Goal: Task Accomplishment & Management: Use online tool/utility

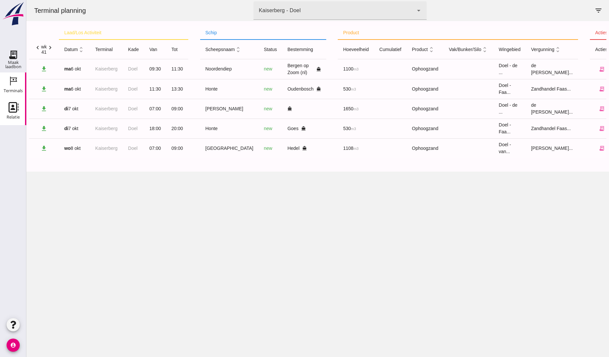
click at [11, 105] on icon "Relatie" at bounding box center [13, 107] width 11 height 11
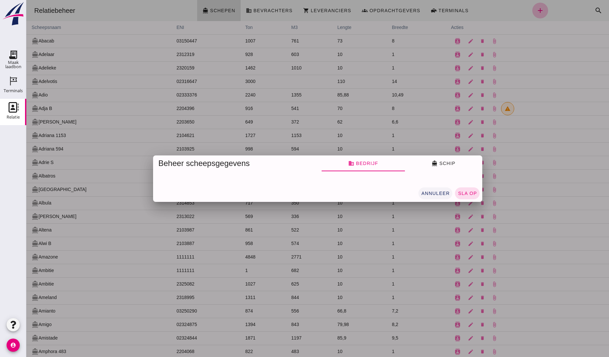
click at [439, 193] on span "annuleer" at bounding box center [435, 193] width 29 height 5
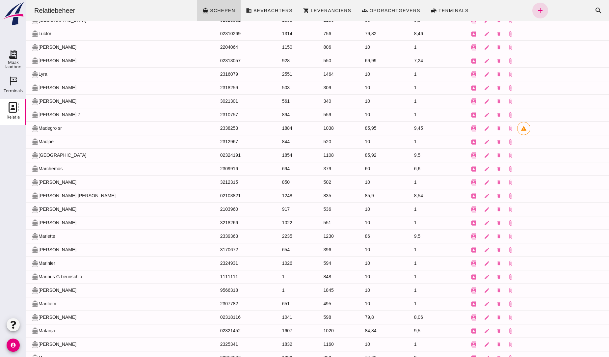
scroll to position [3494, 0]
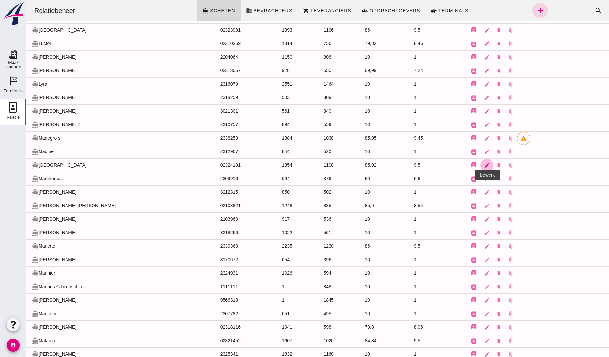
click at [484, 168] on icon "edit" at bounding box center [487, 165] width 6 height 6
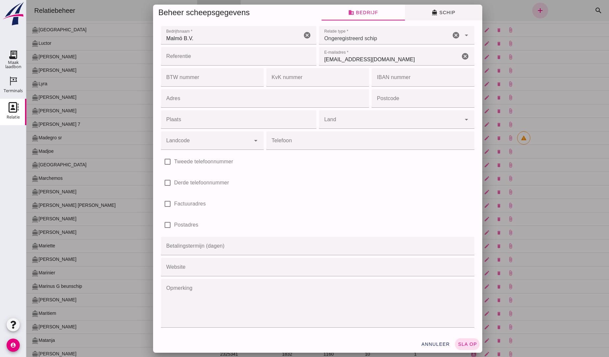
scroll to position [0, 0]
click at [437, 14] on span "directions_boat Schip" at bounding box center [444, 13] width 24 height 6
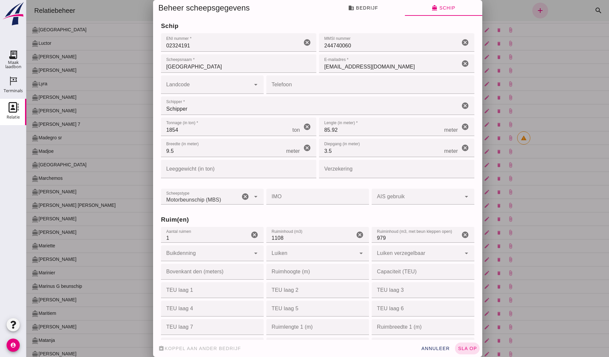
click at [386, 64] on input "[EMAIL_ADDRESS][DOMAIN_NAME]" at bounding box center [389, 63] width 141 height 18
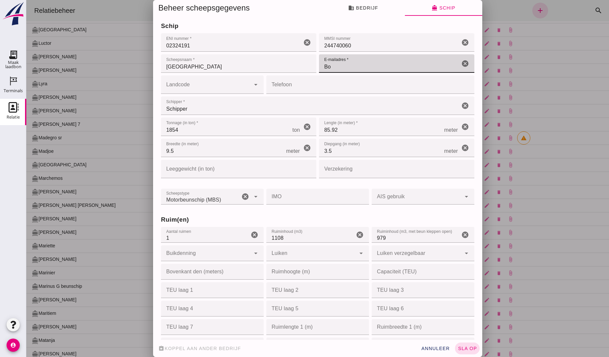
type input "B"
type input "[EMAIL_ADDRESS][DOMAIN_NAME]"
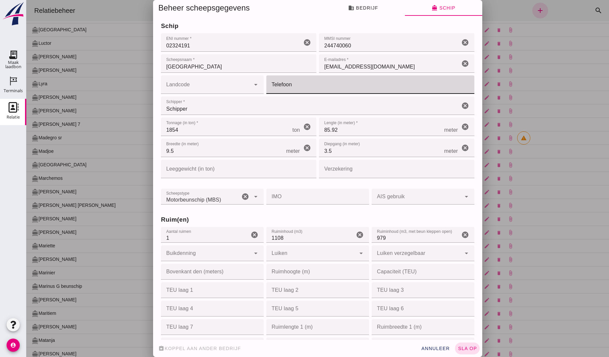
click at [287, 83] on input "Telefoon" at bounding box center [368, 84] width 204 height 18
type input "0621644749"
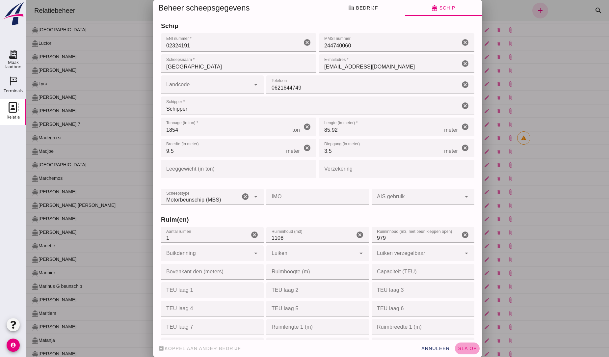
click at [462, 347] on span "sla op" at bounding box center [467, 348] width 19 height 5
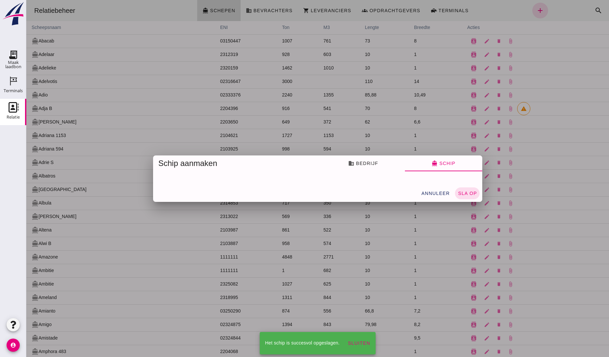
scroll to position [3494, 0]
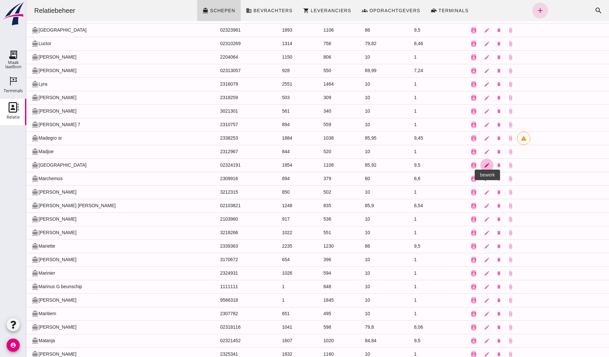
click at [484, 168] on icon "edit" at bounding box center [487, 165] width 6 height 6
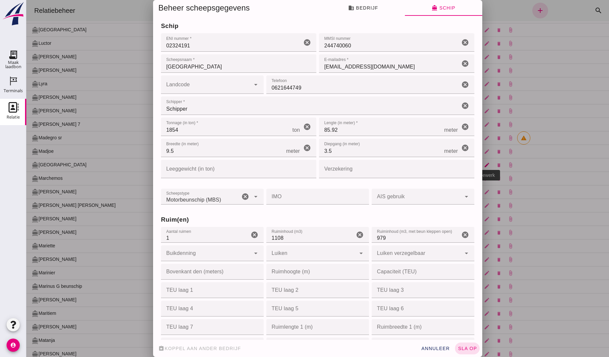
scroll to position [0, 0]
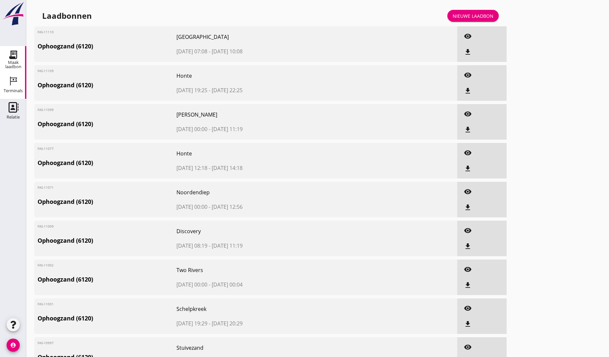
click at [9, 84] on icon "Terminals" at bounding box center [13, 81] width 11 height 11
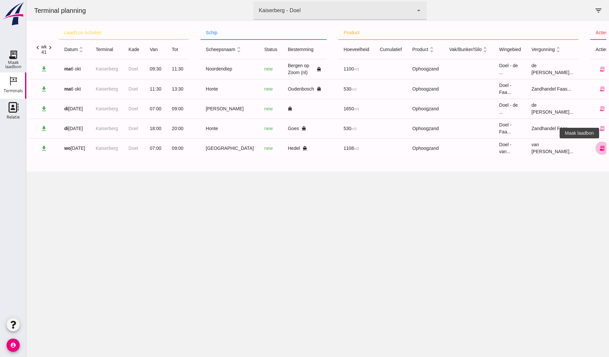
click at [599, 148] on icon "receipt_long" at bounding box center [602, 148] width 6 height 6
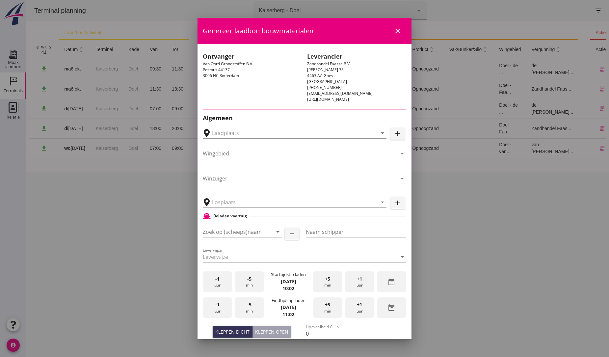
type input "Hofmans, Hedel"
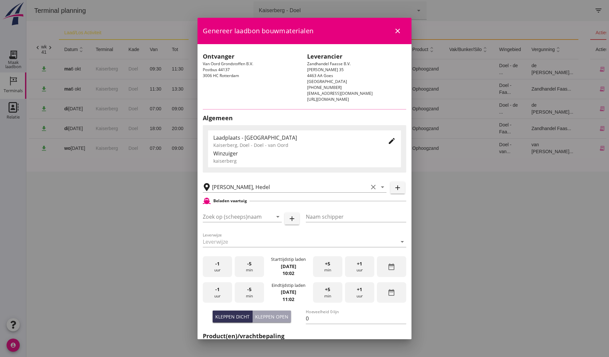
type input "[GEOGRAPHIC_DATA]"
type input "Schipper"
type input "1108"
type input "Ophoogzand (6120)"
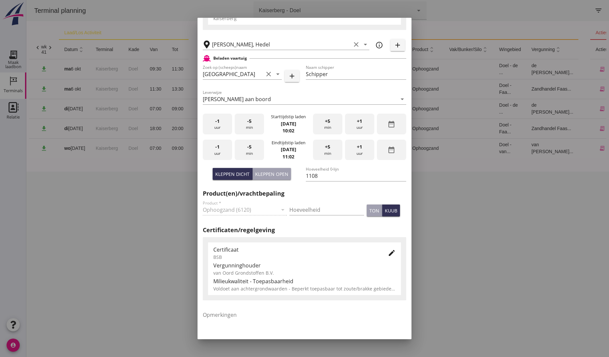
scroll to position [101, 0]
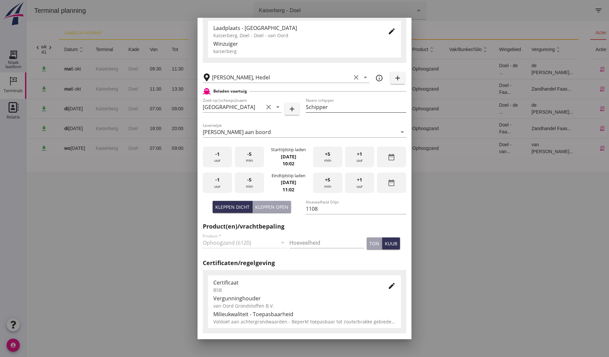
click at [328, 105] on input "Schipper" at bounding box center [356, 107] width 100 height 11
type input "S"
type input "jan"
click at [322, 242] on input "Hoeveelheid" at bounding box center [326, 242] width 75 height 11
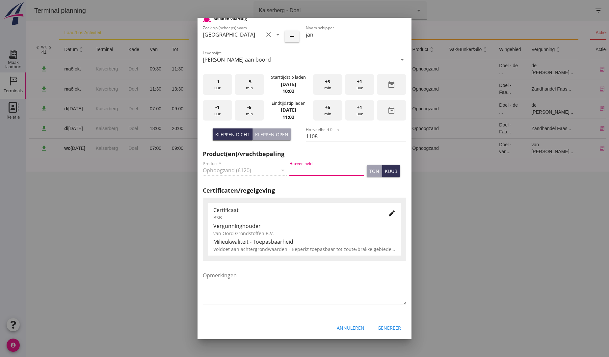
scroll to position [175, 0]
click at [360, 222] on div "Vergunninghouder" at bounding box center [304, 225] width 182 height 8
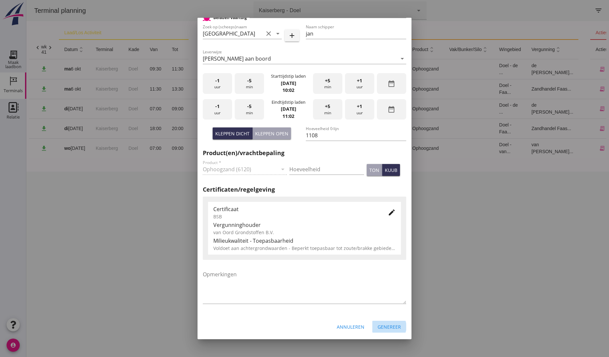
click at [384, 328] on div "Genereer" at bounding box center [389, 326] width 23 height 7
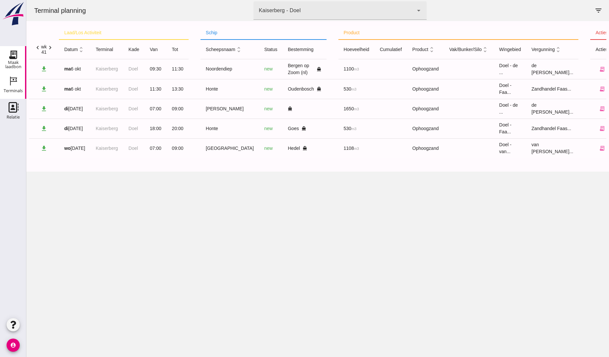
click at [14, 58] on use at bounding box center [13, 54] width 11 height 11
